Goal: Task Accomplishment & Management: Complete application form

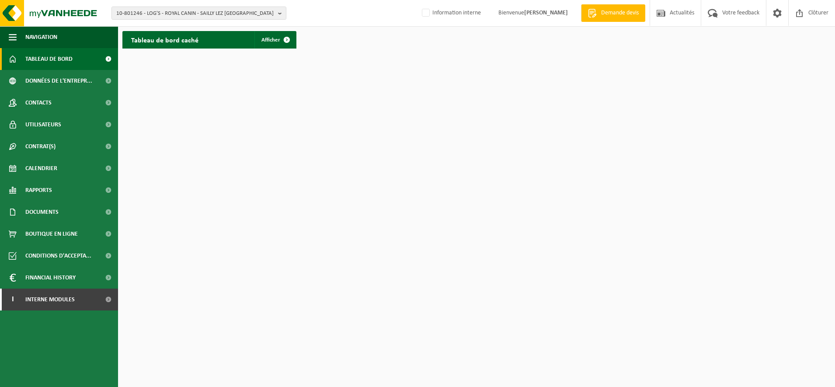
click at [181, 16] on span "10-801246 - LOG'S - ROYAL CANIN - SAILLY LEZ [GEOGRAPHIC_DATA]" at bounding box center [195, 13] width 158 height 13
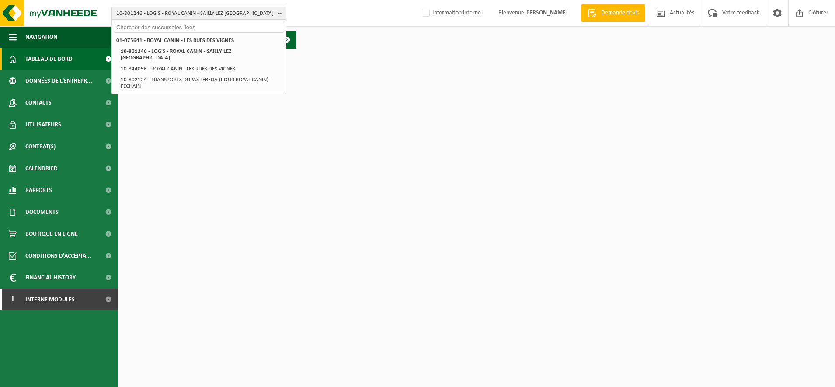
click at [154, 28] on input "text" at bounding box center [199, 27] width 170 height 11
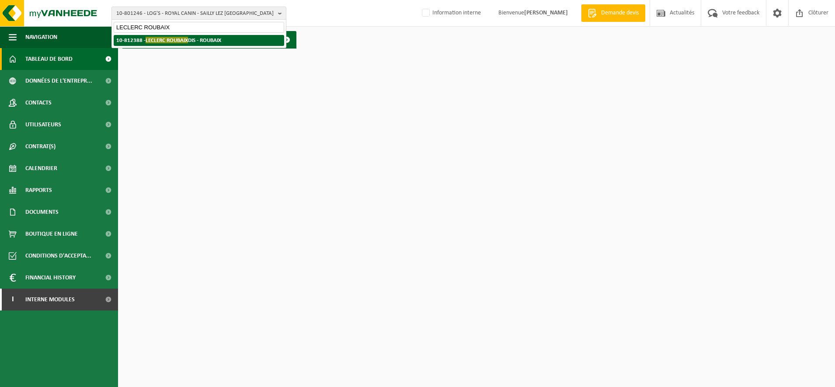
type input "LECLERC ROUBAIX"
click at [151, 37] on span "LECLERC ROUBAIX" at bounding box center [166, 40] width 42 height 7
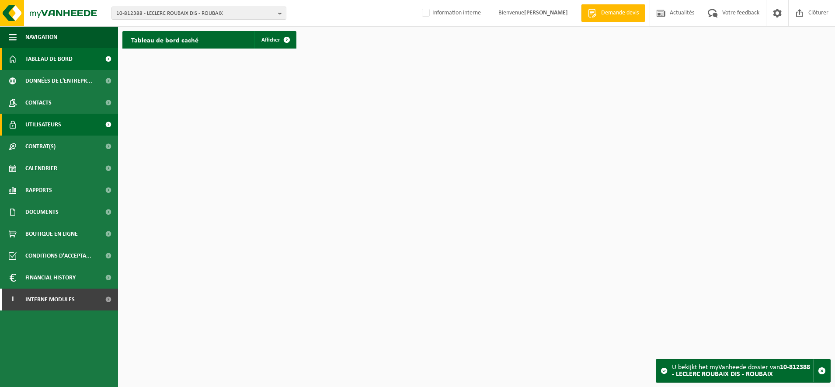
click at [51, 121] on span "Utilisateurs" at bounding box center [43, 125] width 36 height 22
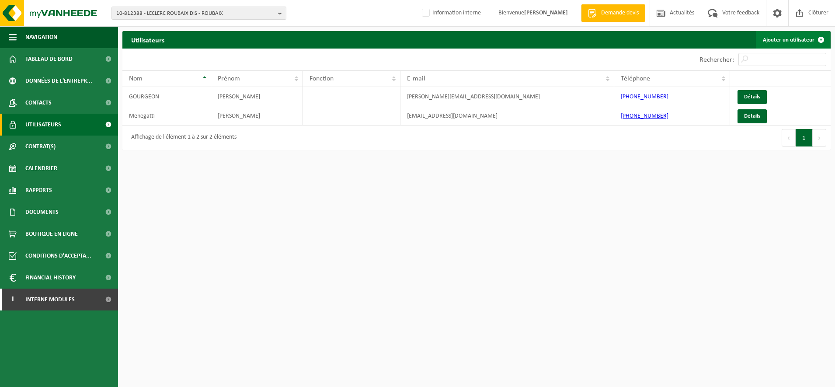
click at [779, 39] on link "Ajouter un utilisateur" at bounding box center [792, 39] width 74 height 17
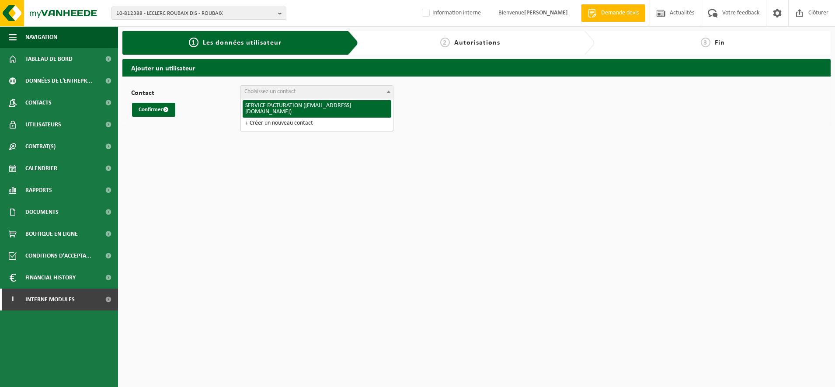
click at [388, 93] on span at bounding box center [388, 91] width 9 height 11
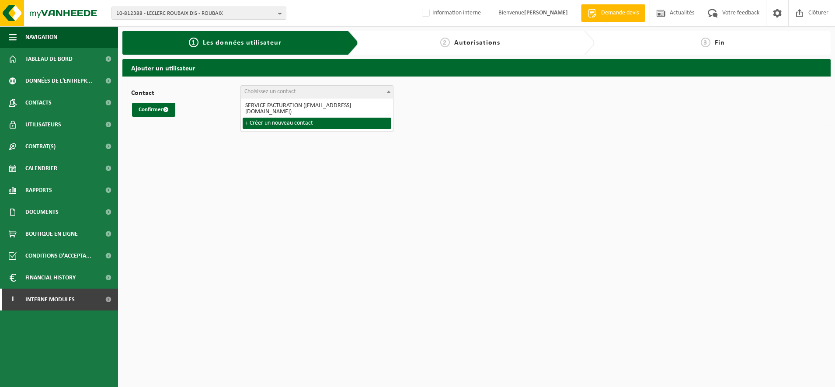
select select "0"
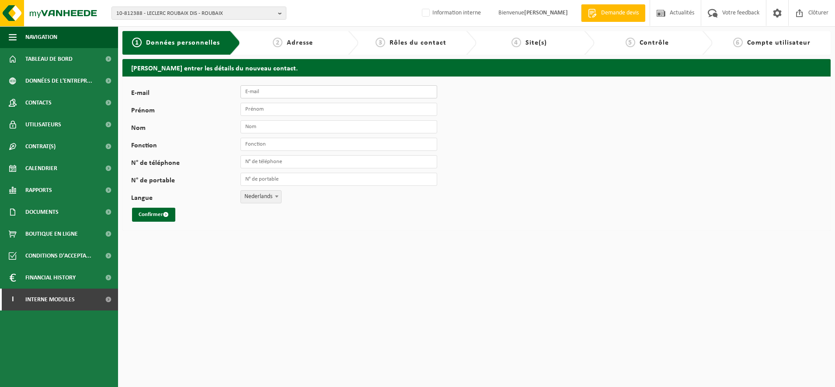
click at [274, 93] on input "E-mail" at bounding box center [338, 91] width 197 height 13
type input "[PERSON_NAME][EMAIL_ADDRESS][DOMAIN_NAME]"
click at [270, 114] on input "Prénom" at bounding box center [338, 109] width 197 height 13
type input "q"
type input "QUENTIN"
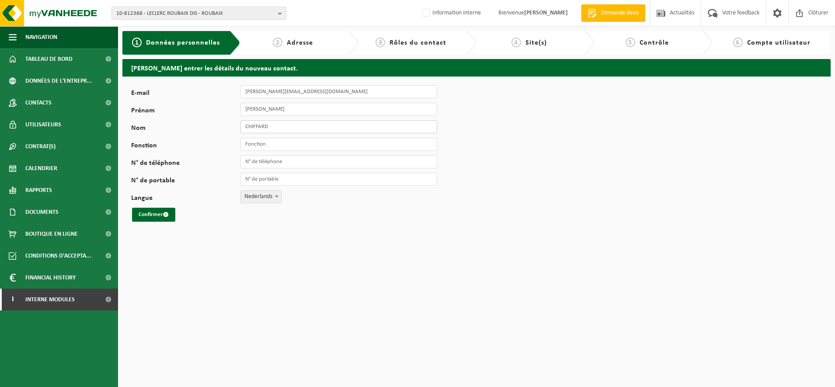
type input "CHIFFARD"
click at [262, 141] on input "Fonction" at bounding box center [338, 144] width 197 height 13
type input "RESPONSABLE MAGASIN"
click at [266, 161] on input "N° de téléphone" at bounding box center [338, 161] width 197 height 13
type input "[PHONE_NUMBER]"
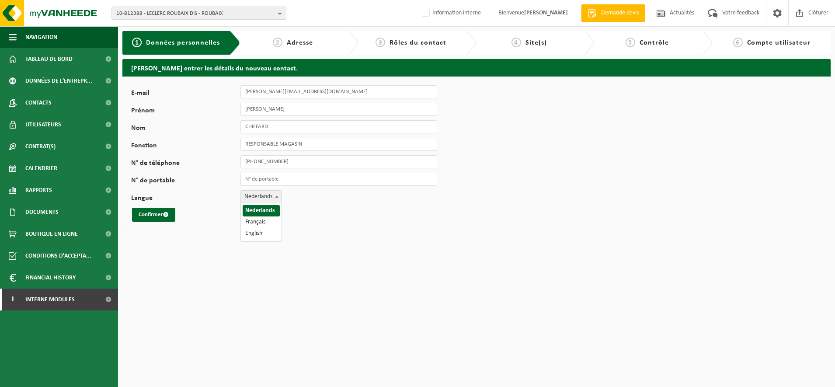
click at [258, 197] on span "Nederlands" at bounding box center [261, 196] width 40 height 12
select select "1"
click at [145, 216] on button "Confirmer" at bounding box center [153, 215] width 43 height 14
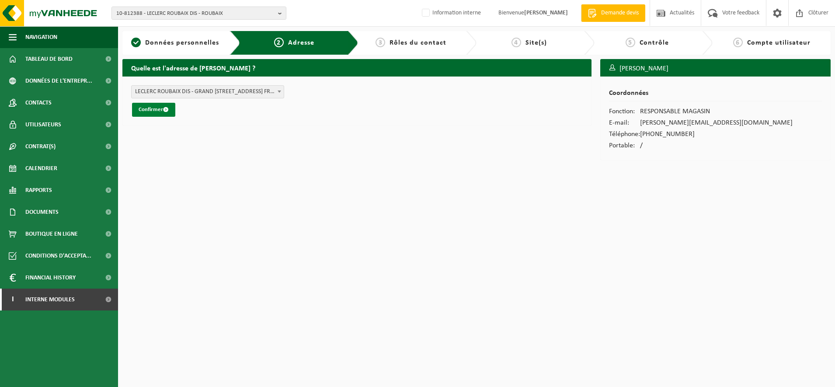
click at [144, 105] on button "Confirmer" at bounding box center [153, 110] width 43 height 14
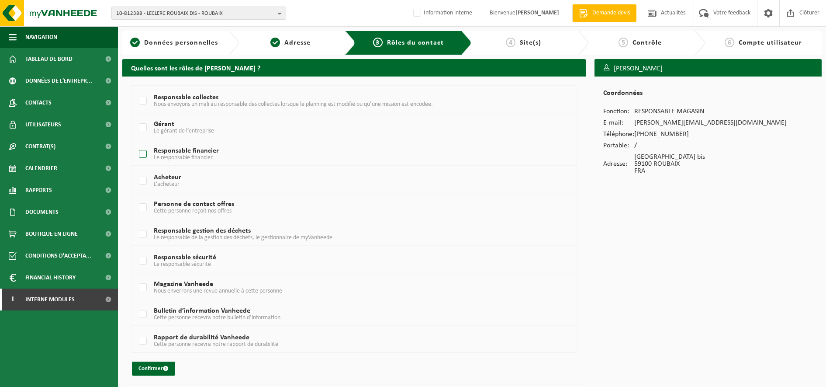
click at [142, 156] on label "Responsable financier Le responsable financier" at bounding box center [335, 154] width 397 height 13
click at [136, 143] on input "Responsable financier Le responsable financier" at bounding box center [135, 143] width 0 height 0
checkbox input "true"
click at [141, 232] on label "Responsable gestion des déchets Le responsable de la gestion des déchets, le ge…" at bounding box center [335, 234] width 397 height 13
click at [136, 223] on input "Responsable gestion des déchets Le responsable de la gestion des déchets, le ge…" at bounding box center [135, 223] width 0 height 0
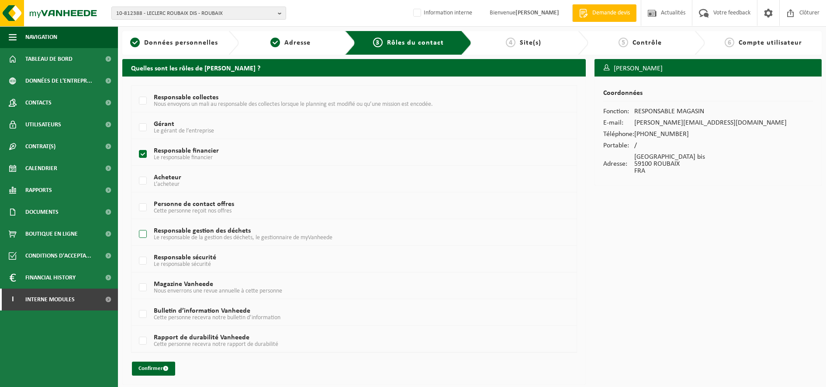
checkbox input "true"
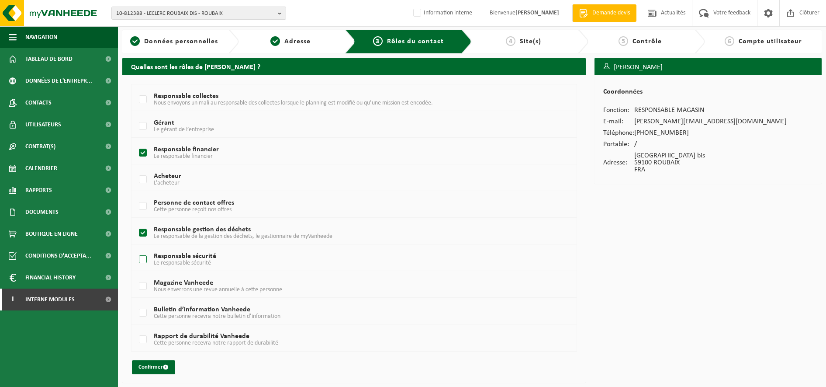
click at [139, 257] on label "Responsable sécurité Le responsable sécurité" at bounding box center [335, 259] width 397 height 13
click at [136, 249] on input "Responsable sécurité Le responsable sécurité" at bounding box center [135, 248] width 0 height 0
checkbox input "true"
click at [142, 316] on label "Bulletin d’information Vanheede Cette personne recevra notre bulletin d’informa…" at bounding box center [335, 312] width 397 height 13
click at [136, 302] on input "Bulletin d’information Vanheede Cette personne recevra notre bulletin d’informa…" at bounding box center [135, 301] width 0 height 0
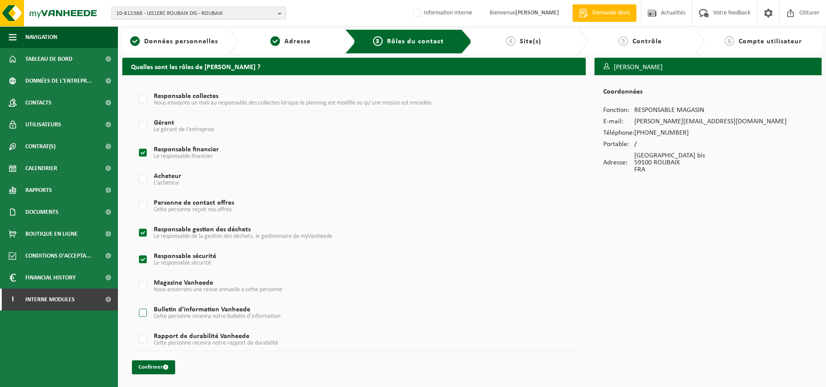
checkbox input "true"
click at [154, 366] on button "Confirmer" at bounding box center [153, 367] width 43 height 14
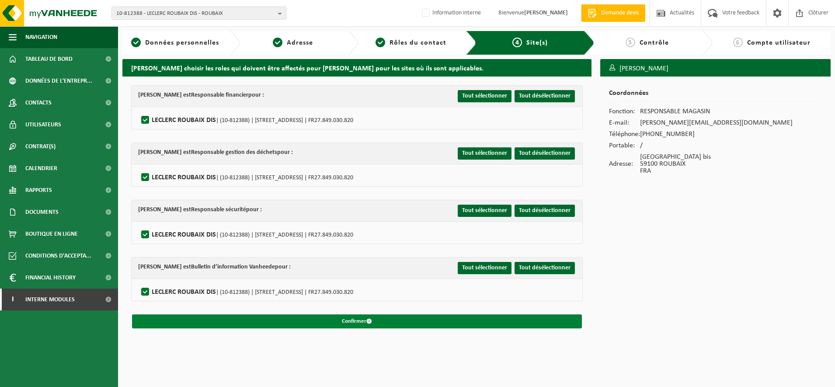
click at [403, 320] on button "Confirmer" at bounding box center [357, 321] width 450 height 14
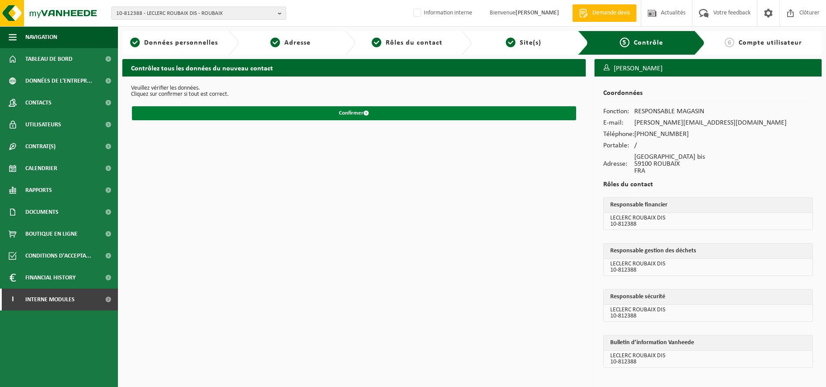
click at [346, 111] on button "Confirmer" at bounding box center [354, 113] width 444 height 14
